Goal: Transaction & Acquisition: Purchase product/service

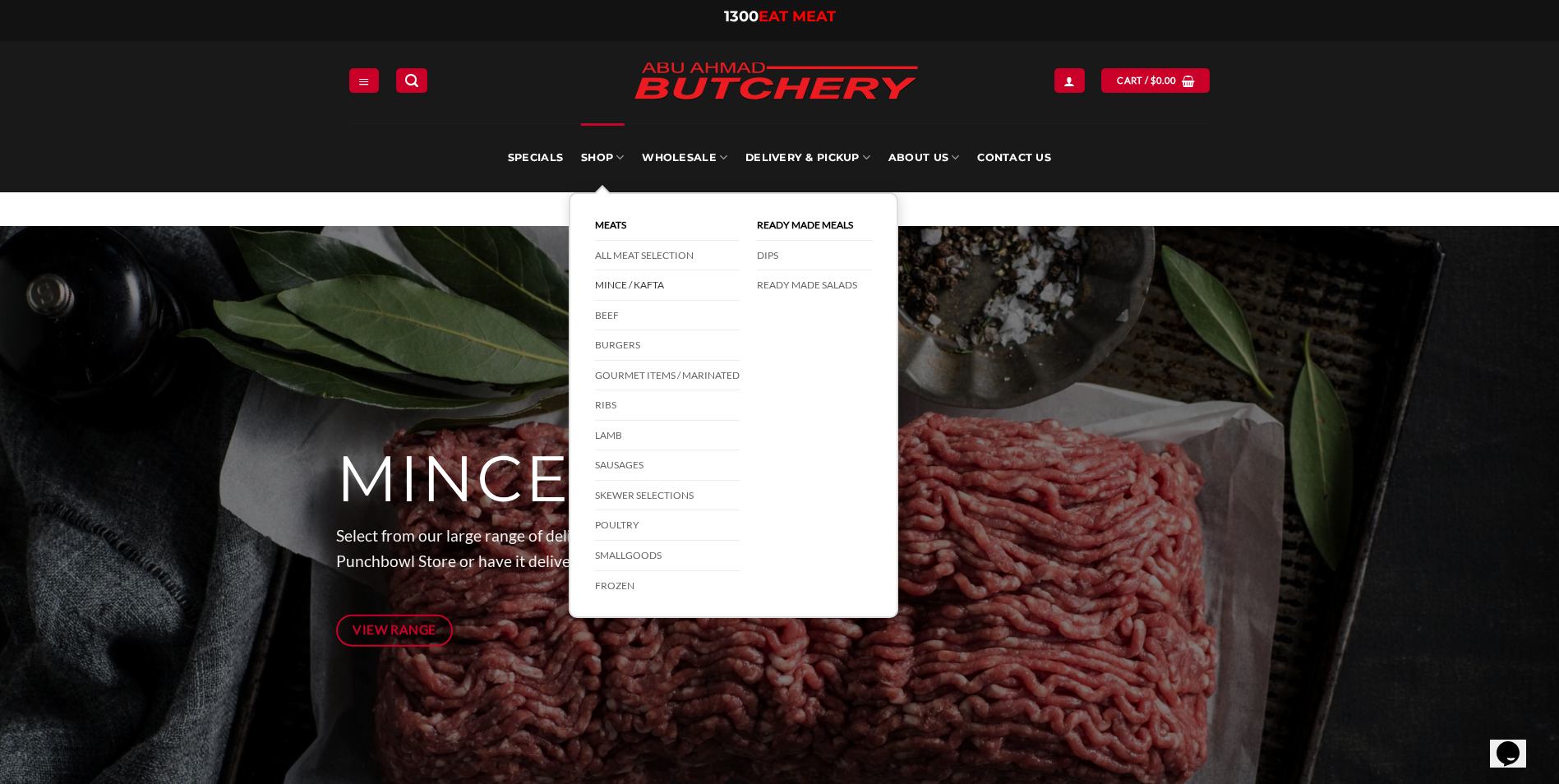
click at [626, 283] on link "Mince / Kafta" at bounding box center [667, 285] width 145 height 30
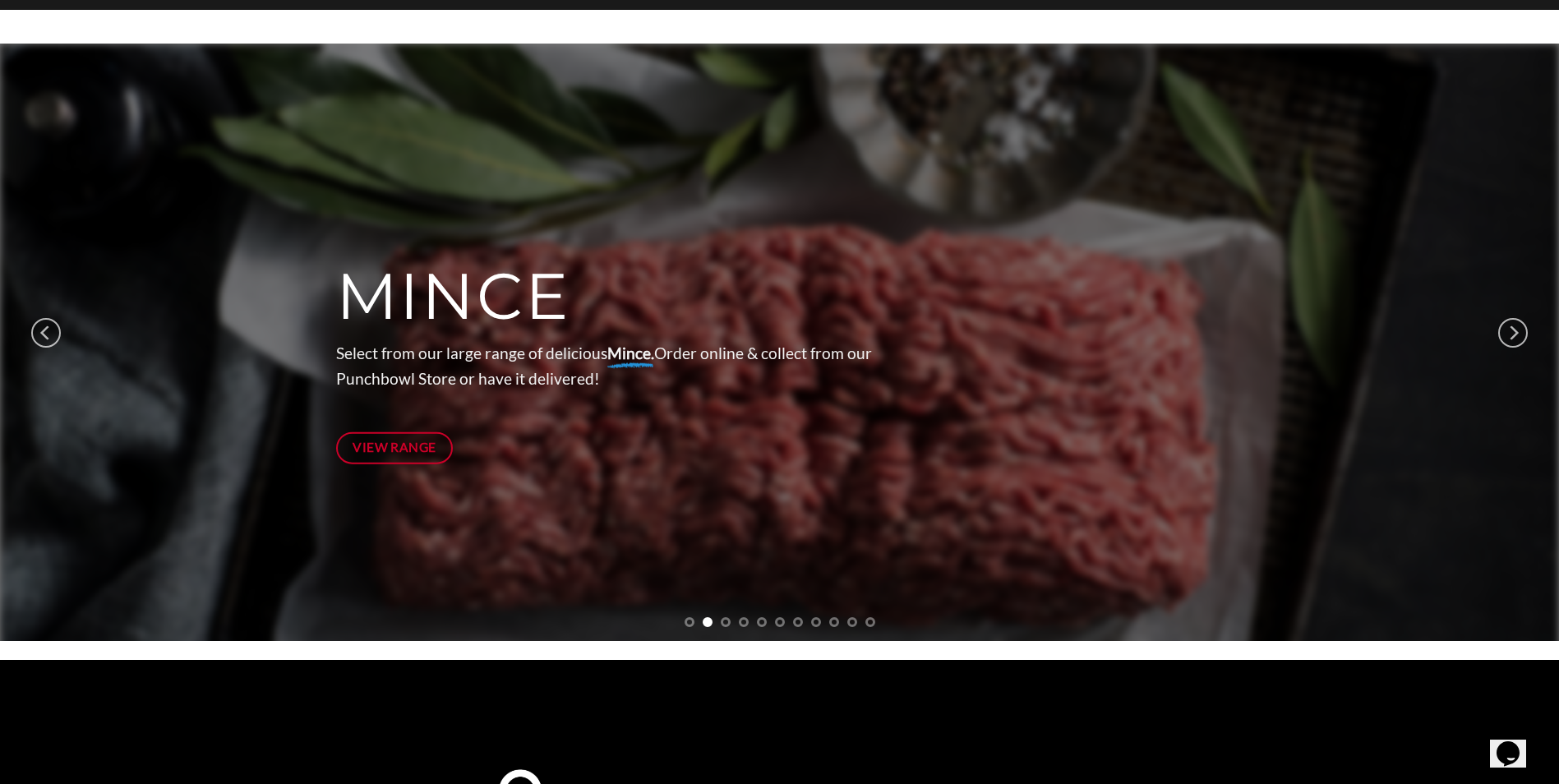
scroll to position [246, 0]
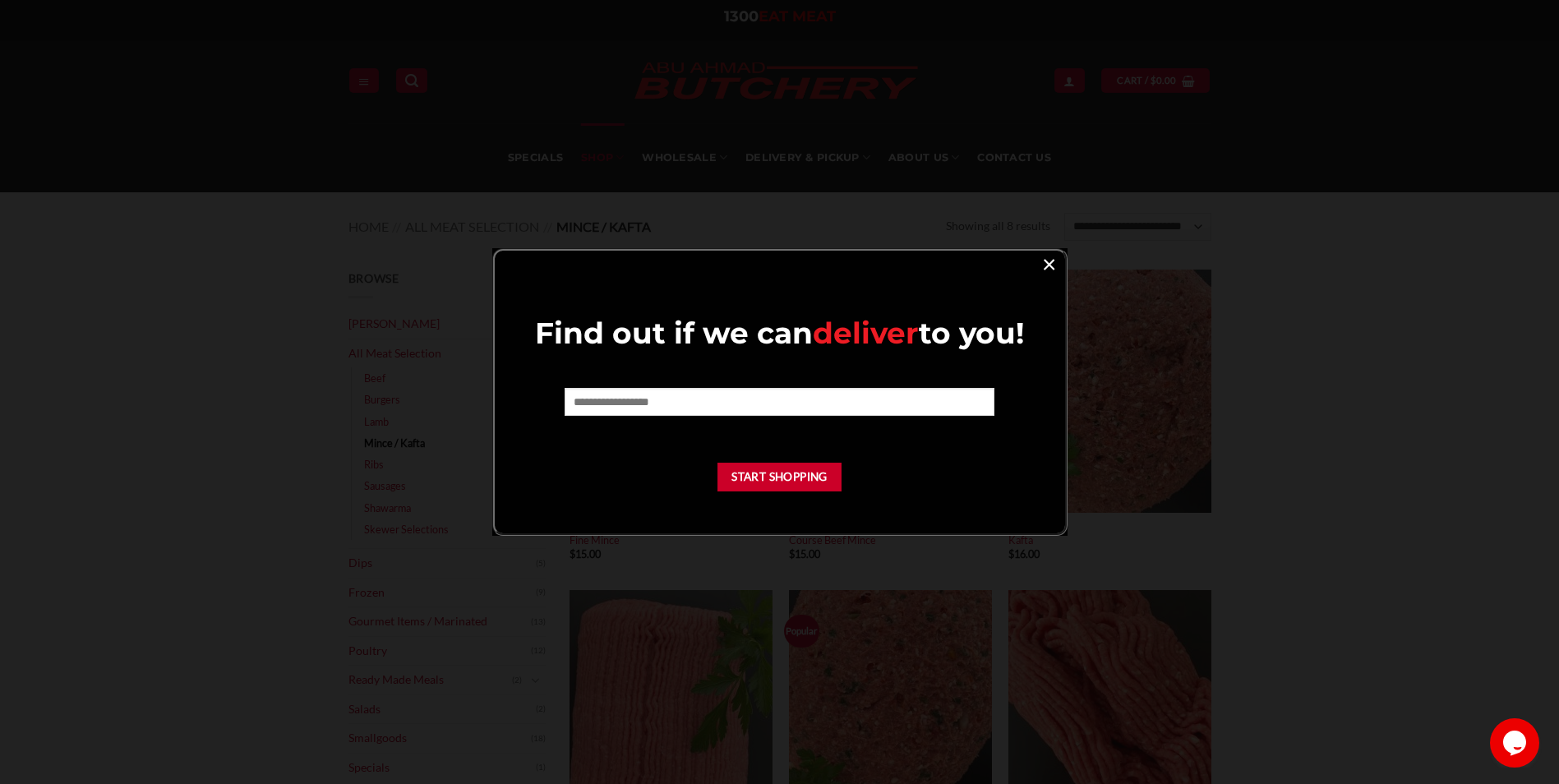
click at [1057, 267] on link "×" at bounding box center [1049, 264] width 24 height 22
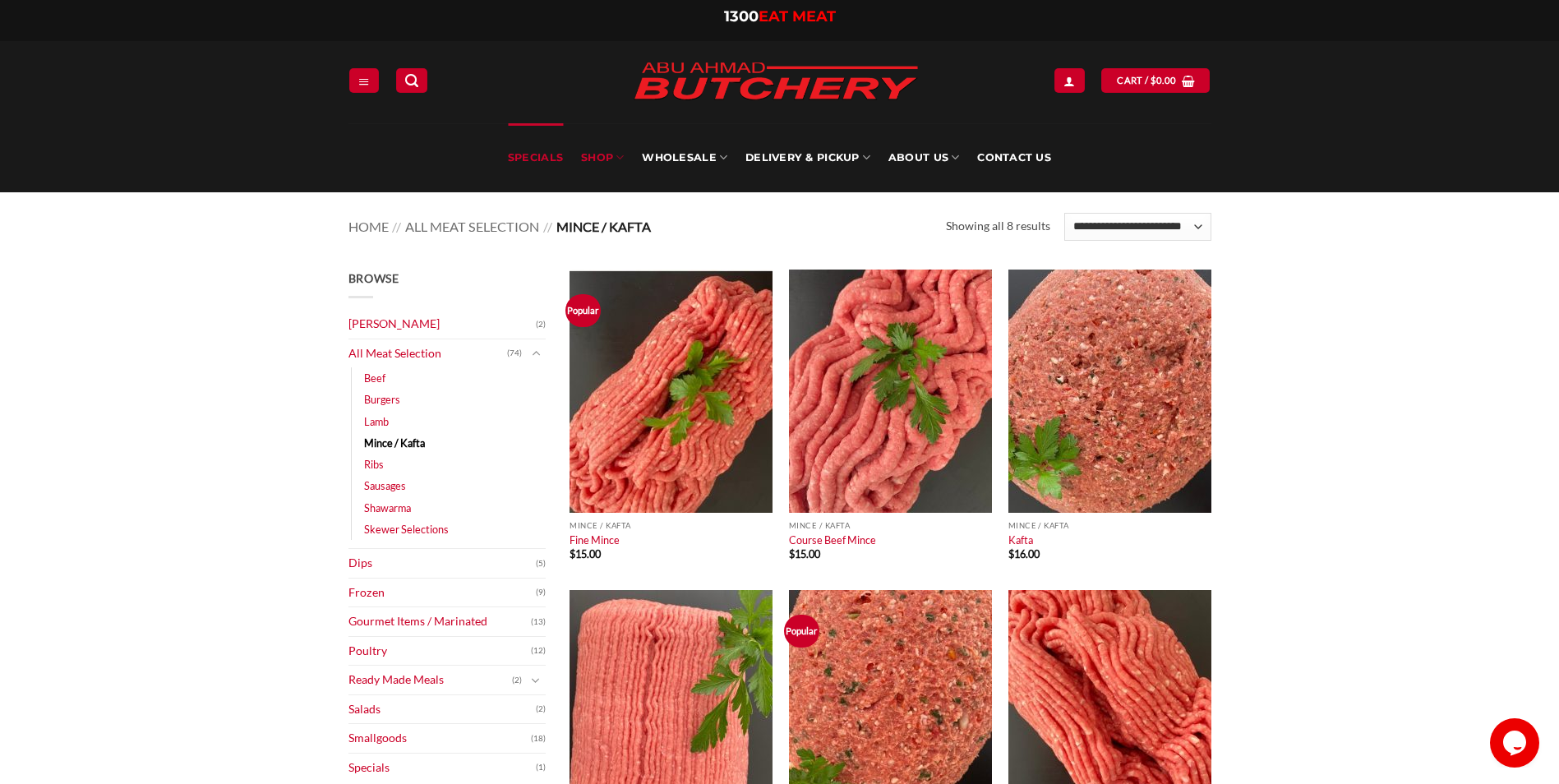
click at [535, 151] on link "Specials" at bounding box center [535, 158] width 55 height 69
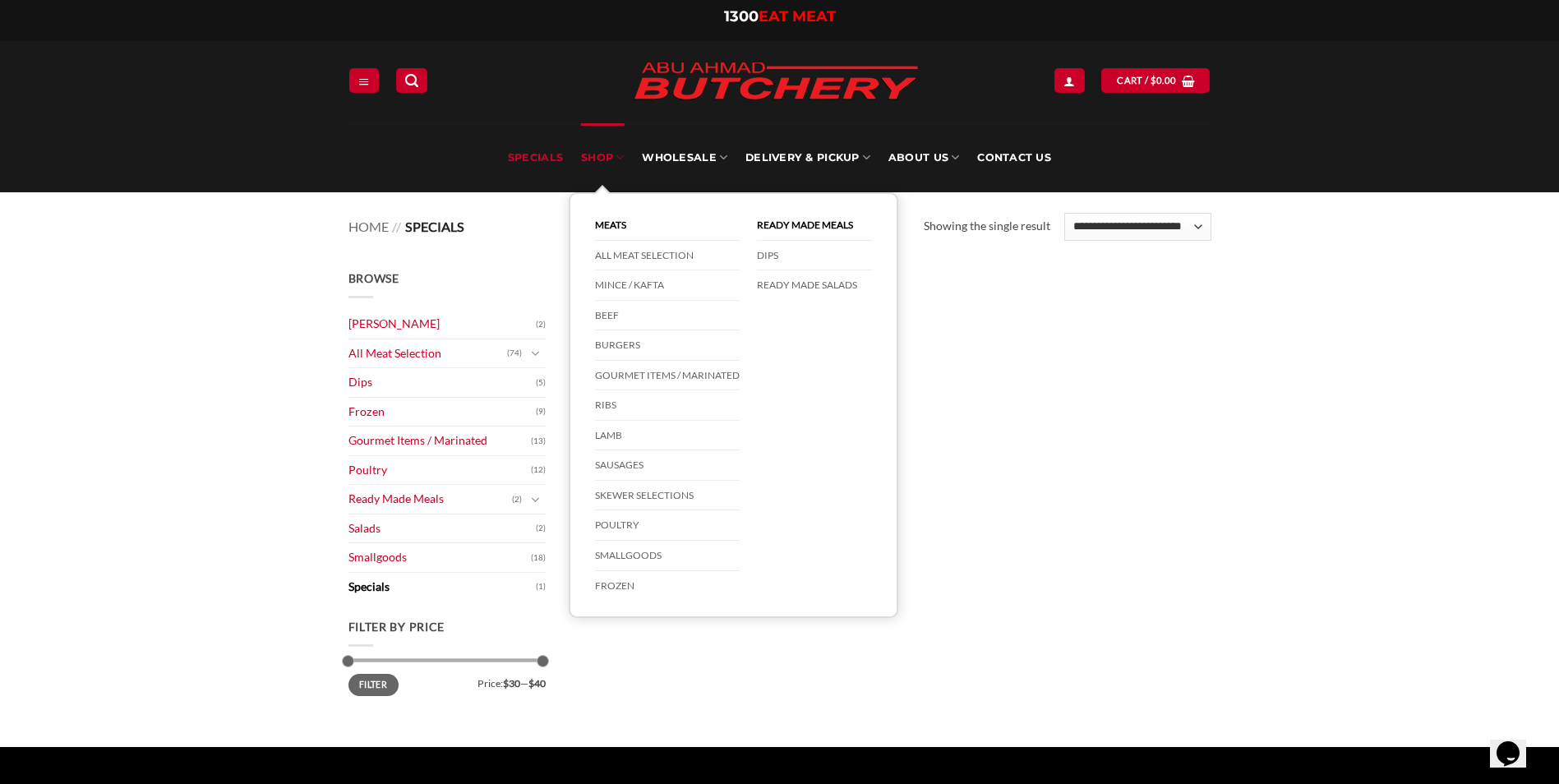
click at [608, 165] on link "SHOP" at bounding box center [602, 158] width 43 height 69
click at [600, 152] on link "SHOP" at bounding box center [602, 158] width 43 height 69
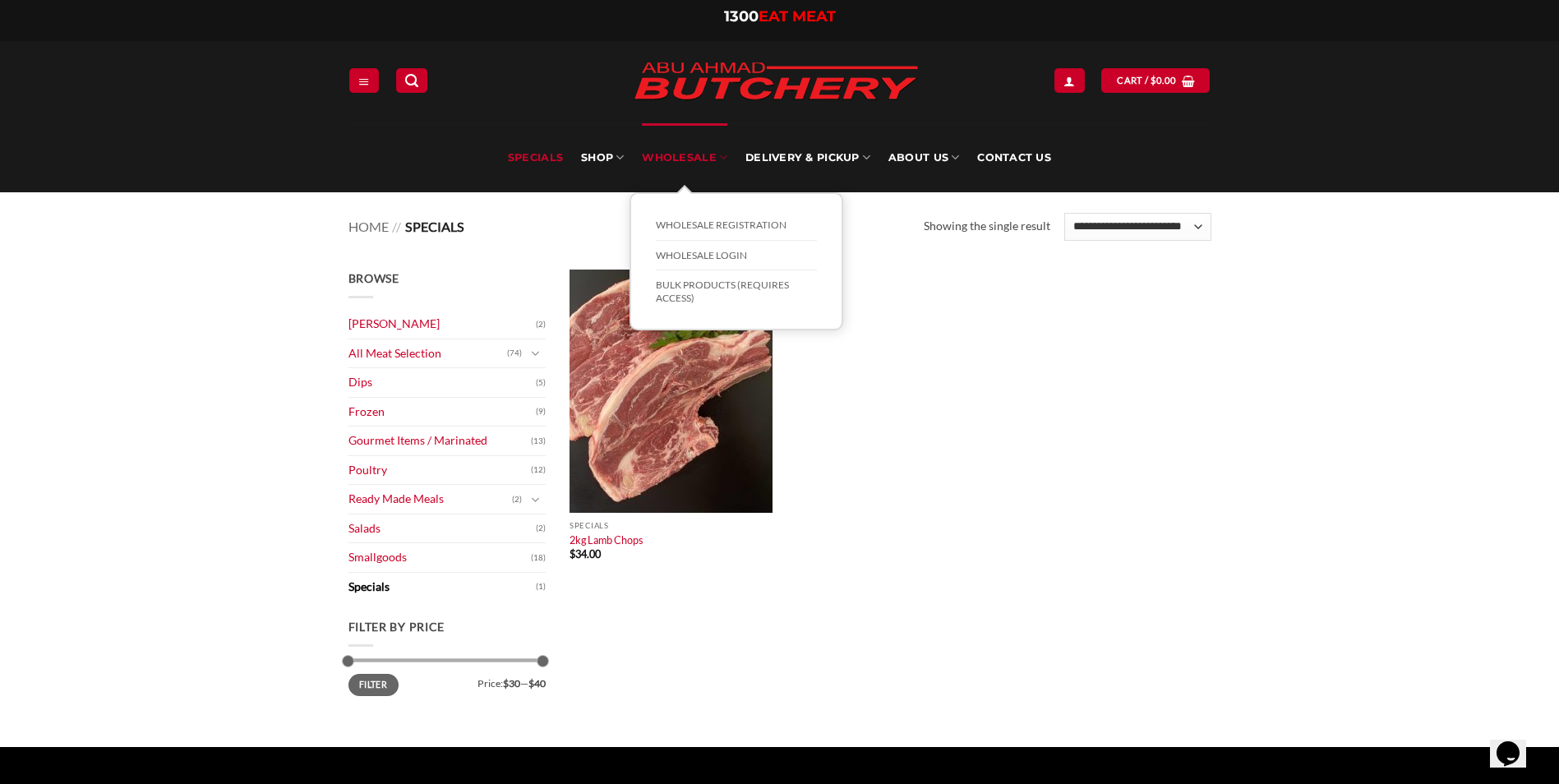
click at [693, 159] on link "Wholesale" at bounding box center [684, 158] width 85 height 69
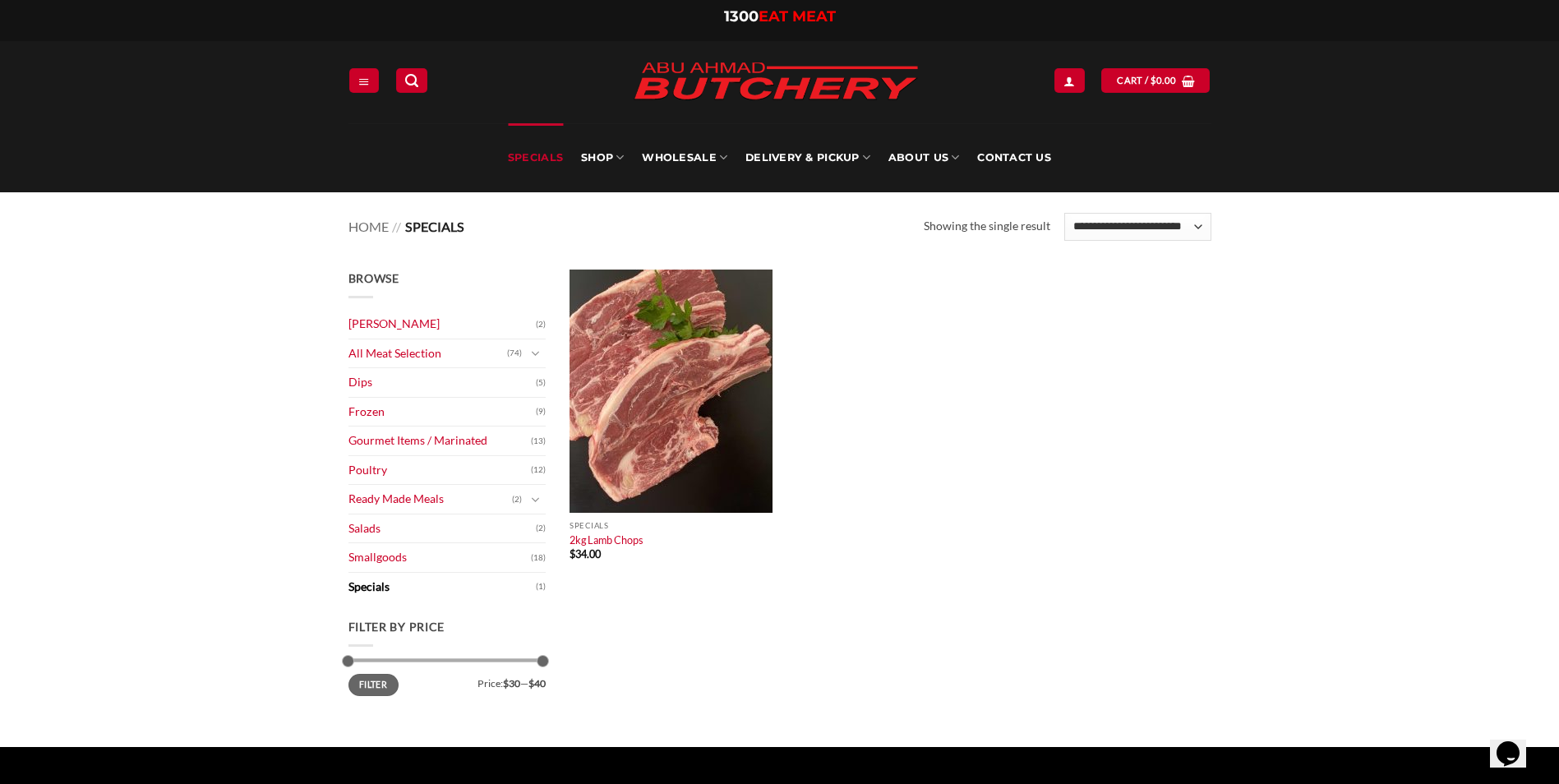
click at [928, 395] on div "Quick View Specials 2kg Lamb Chops $ 34.00" at bounding box center [890, 430] width 658 height 320
click at [786, 160] on link "Delivery & Pickup" at bounding box center [808, 158] width 125 height 69
click at [602, 155] on link "SHOP" at bounding box center [602, 158] width 43 height 69
click at [814, 58] on img at bounding box center [776, 82] width 312 height 62
